Goal: Transaction & Acquisition: Obtain resource

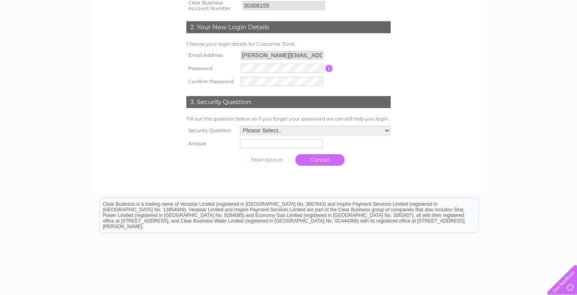
scroll to position [160, 0]
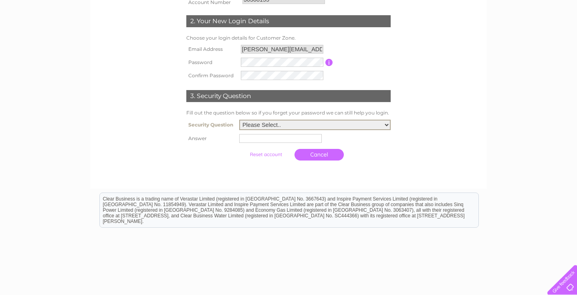
select select "5"
click at [251, 137] on input "text" at bounding box center [280, 138] width 83 height 9
type input "sooty"
click at [259, 154] on input "submit" at bounding box center [266, 153] width 49 height 11
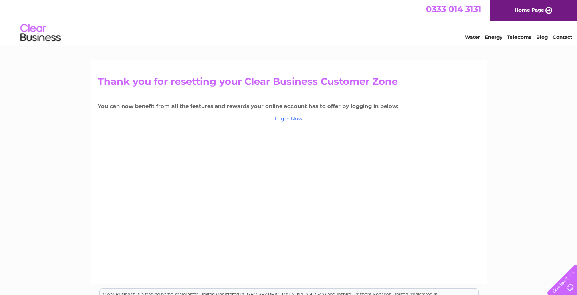
click at [288, 118] on link "Log in Now" at bounding box center [289, 119] width 28 height 6
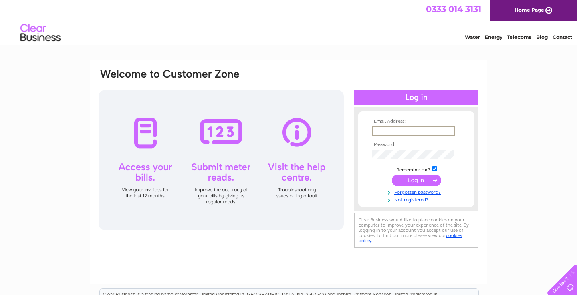
type input "[PERSON_NAME][EMAIL_ADDRESS][DOMAIN_NAME]"
click at [416, 180] on input "submit" at bounding box center [416, 180] width 49 height 11
click at [409, 178] on input "submit" at bounding box center [416, 180] width 49 height 11
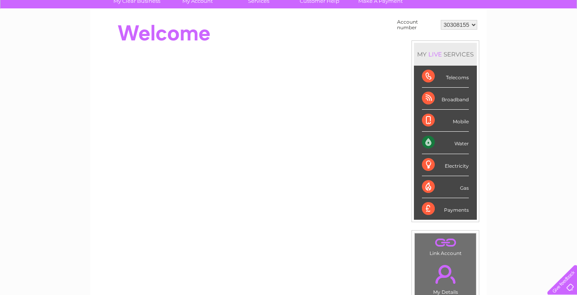
scroll to position [62, 0]
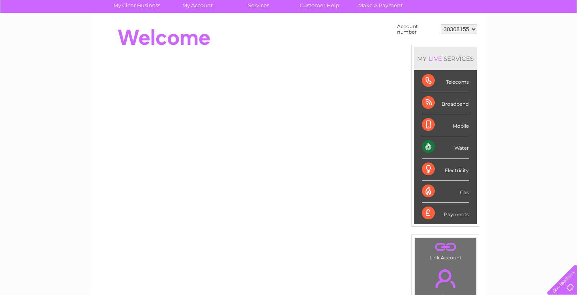
click at [429, 143] on div "Water" at bounding box center [445, 147] width 47 height 22
click at [465, 150] on div "Water" at bounding box center [445, 147] width 47 height 22
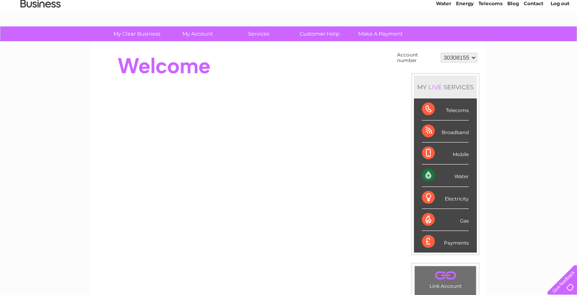
scroll to position [32, 0]
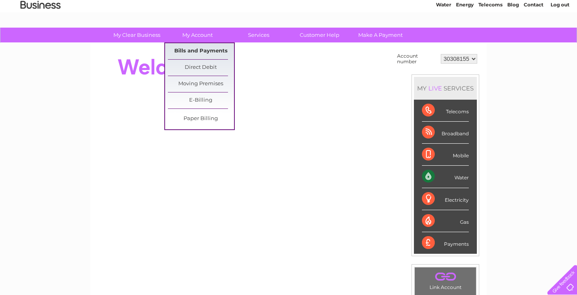
click at [195, 50] on link "Bills and Payments" at bounding box center [201, 51] width 66 height 16
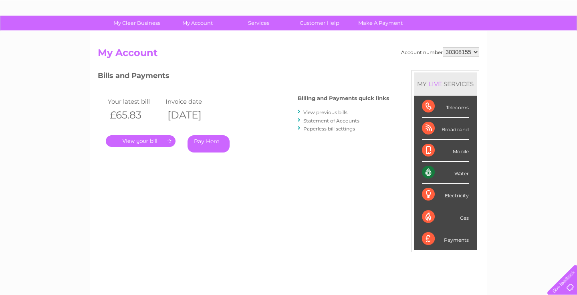
scroll to position [46, 0]
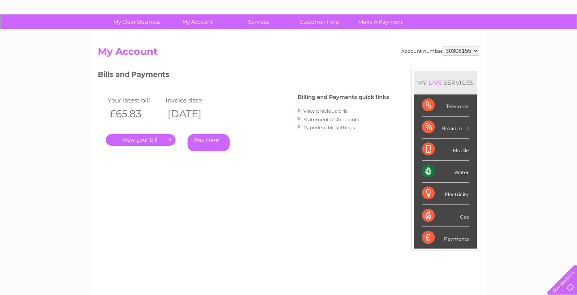
click at [152, 141] on link "." at bounding box center [141, 140] width 70 height 12
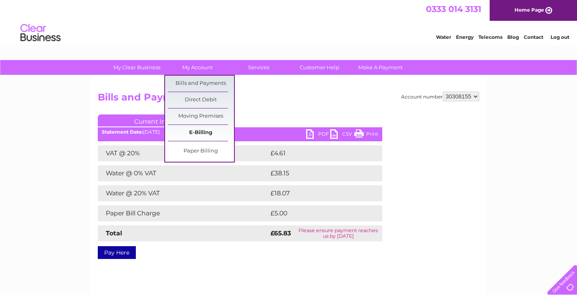
click at [204, 133] on link "E-Billing" at bounding box center [201, 133] width 66 height 16
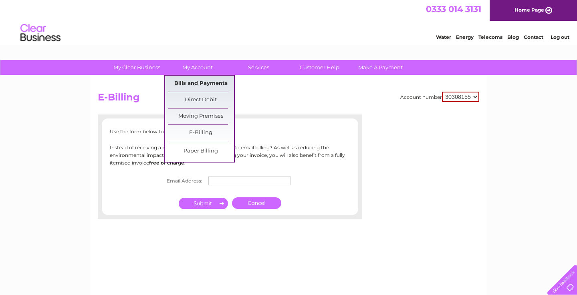
click at [195, 83] on link "Bills and Payments" at bounding box center [201, 84] width 66 height 16
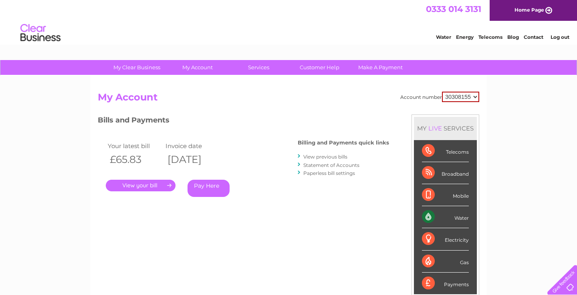
click at [334, 156] on link "View previous bills" at bounding box center [325, 157] width 44 height 6
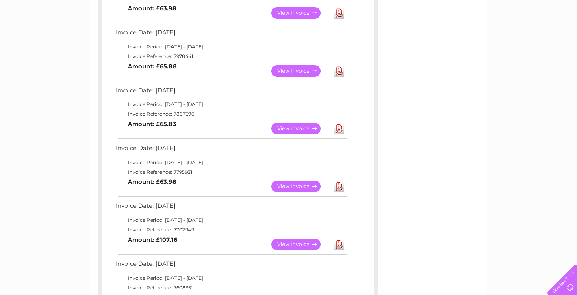
scroll to position [259, 0]
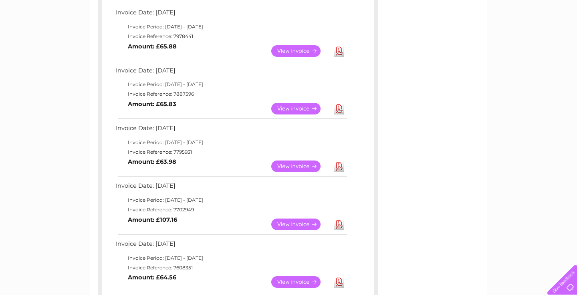
click at [340, 161] on link "Download" at bounding box center [339, 167] width 10 height 12
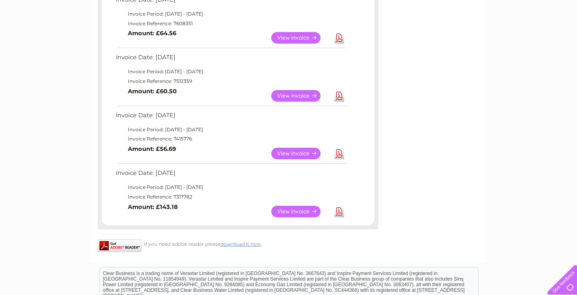
scroll to position [507, 0]
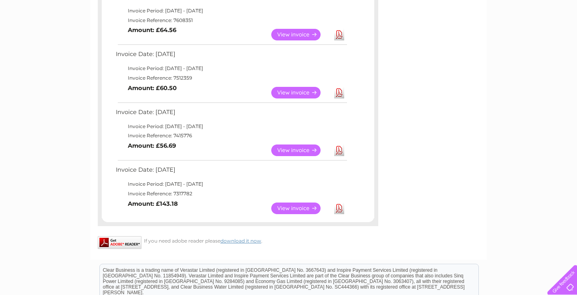
click at [337, 203] on link "Download" at bounding box center [339, 209] width 10 height 12
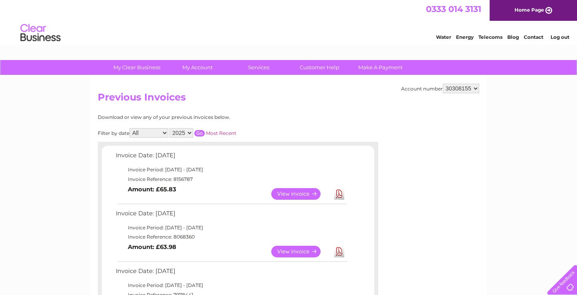
scroll to position [0, 0]
select select "2024"
click at [205, 130] on input "button" at bounding box center [199, 133] width 10 height 6
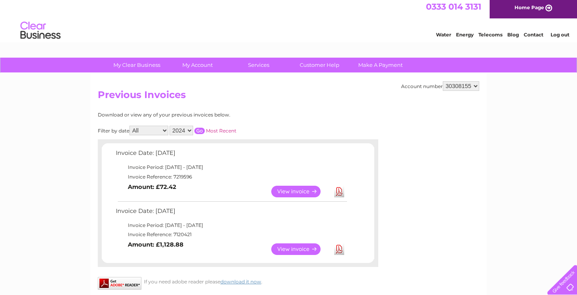
scroll to position [3, 0]
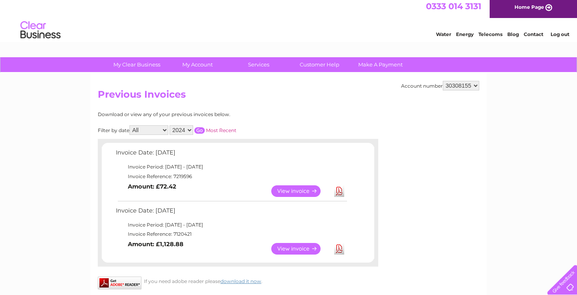
click at [339, 187] on link "Download" at bounding box center [339, 192] width 10 height 12
